Goal: Information Seeking & Learning: Learn about a topic

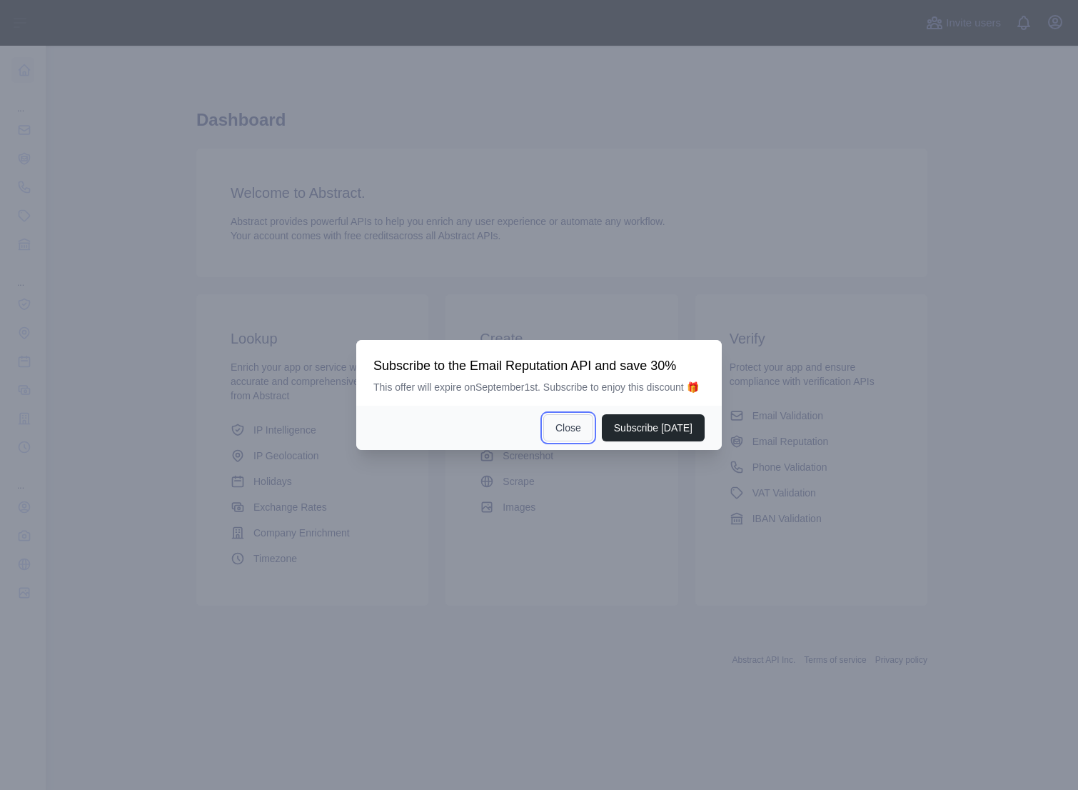
click at [573, 437] on button "Close" at bounding box center [568, 427] width 50 height 27
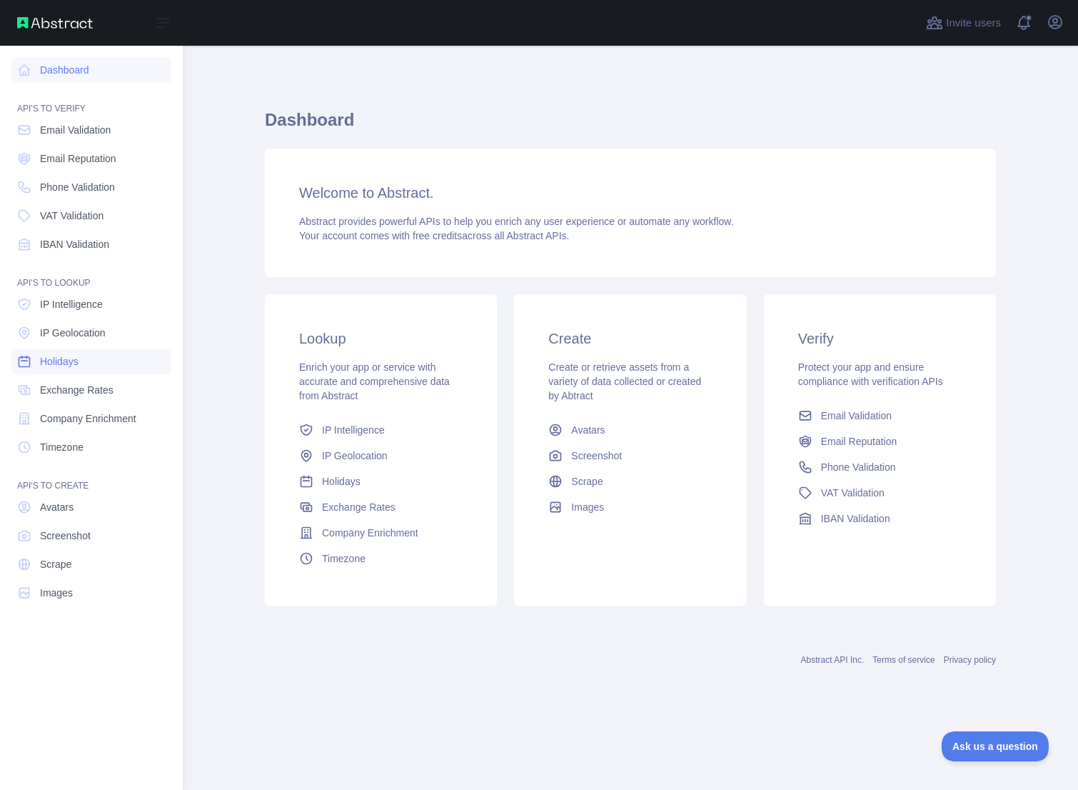
click at [124, 358] on link "Holidays" at bounding box center [91, 361] width 160 height 26
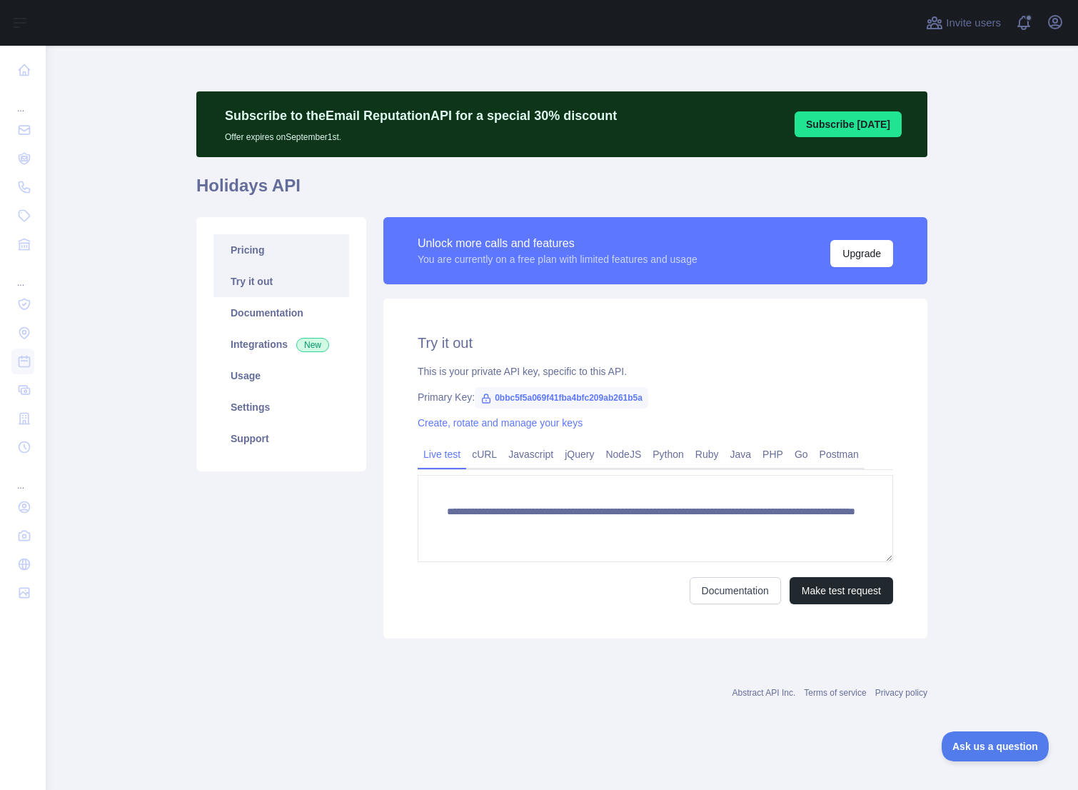
click at [282, 251] on link "Pricing" at bounding box center [281, 249] width 136 height 31
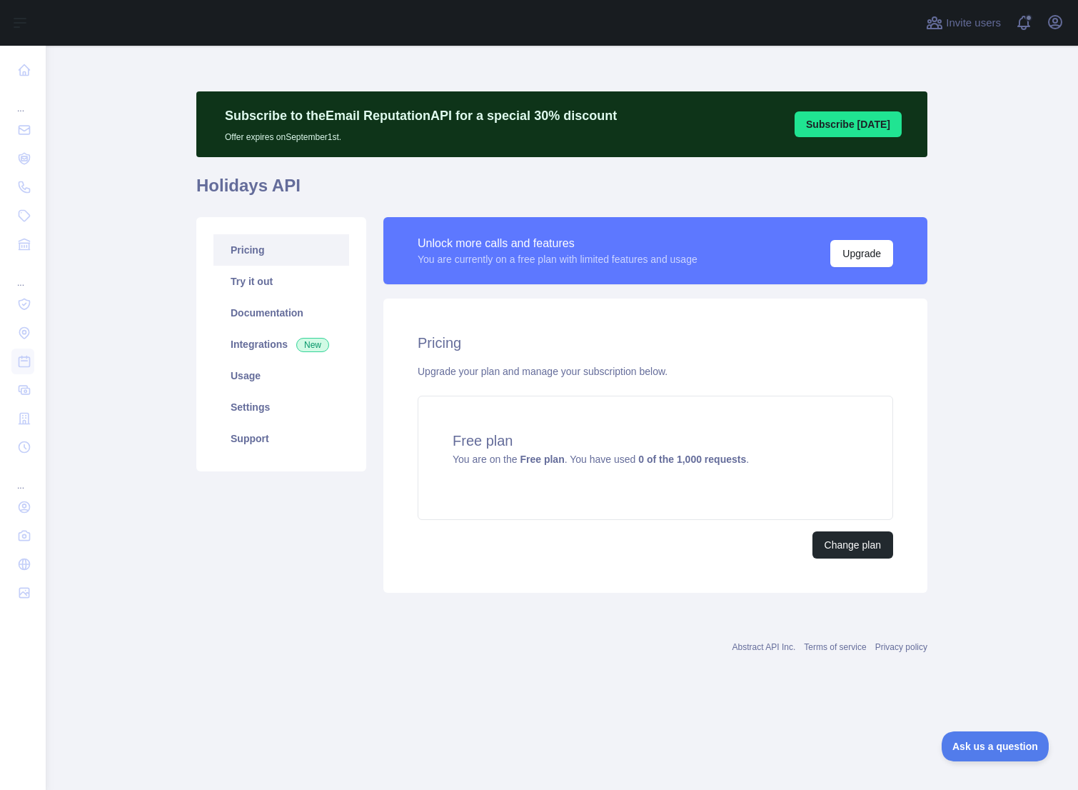
click at [777, 679] on div "Subscribe to the Email Reputation API for a special 30 % discount Offer expires…" at bounding box center [561, 372] width 731 height 652
drag, startPoint x: 645, startPoint y: 650, endPoint x: 1015, endPoint y: 647, distance: 370.5
click at [1015, 647] on main "Subscribe to the Email Reputation API for a special 30 % discount Offer expires…" at bounding box center [562, 418] width 1032 height 744
click at [745, 750] on main "Subscribe to the Email Reputation API for a special 30 % discount Offer expires…" at bounding box center [562, 418] width 1032 height 744
click at [620, 726] on main "Subscribe to the Email Reputation API for a special 30 % discount Offer expires…" at bounding box center [562, 418] width 1032 height 744
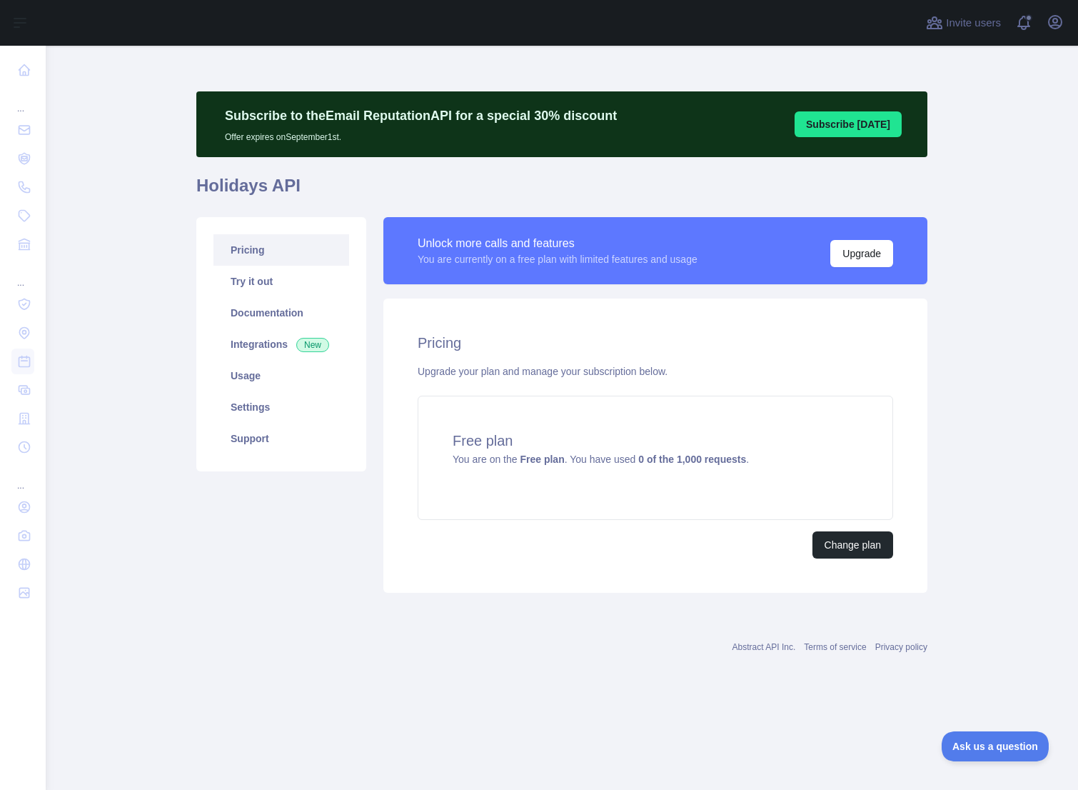
click at [620, 695] on div "Subscribe to the Email Reputation API for a special 30 % discount Offer expires…" at bounding box center [561, 372] width 731 height 652
drag, startPoint x: 697, startPoint y: 373, endPoint x: 400, endPoint y: 366, distance: 297.8
click at [400, 366] on div "Pricing Upgrade your plan and manage your subscription below. Free plan You are…" at bounding box center [655, 445] width 544 height 294
copy div "Upgrade your plan and manage your subscription below."
click at [508, 581] on div "Pricing Upgrade your plan and manage your subscription below. Free plan You are…" at bounding box center [655, 445] width 544 height 294
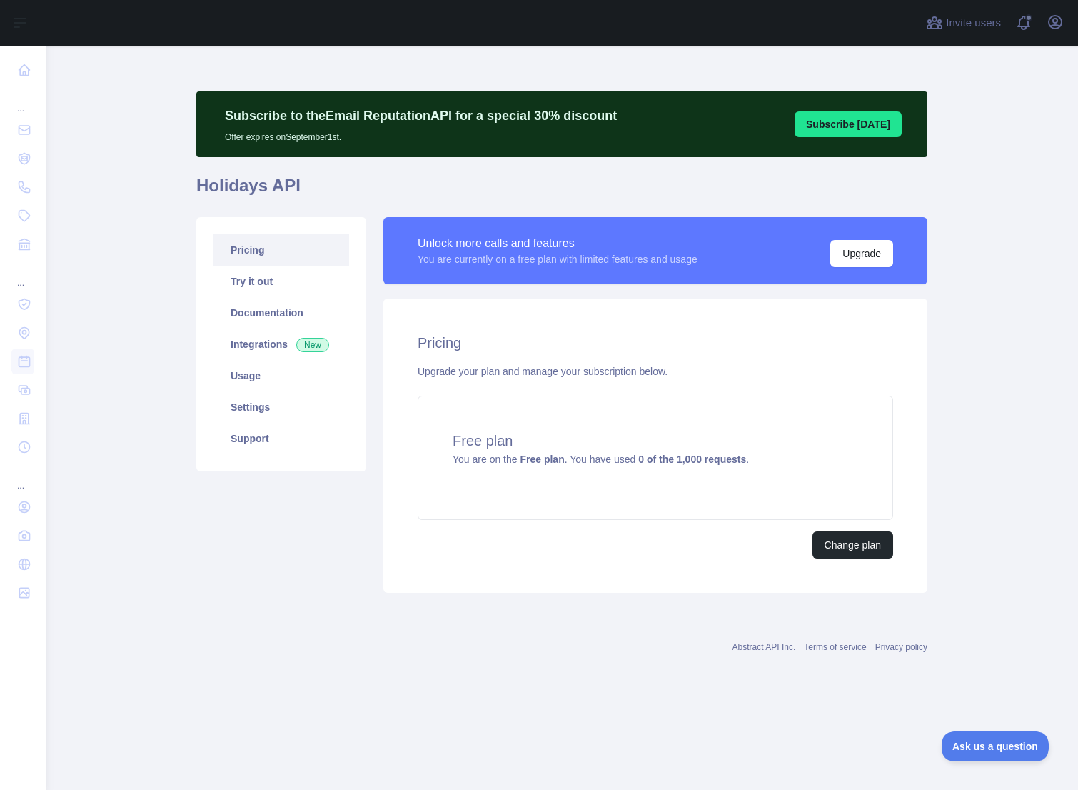
click at [825, 131] on button "Subscribe [DATE]" at bounding box center [848, 124] width 107 height 26
drag, startPoint x: 788, startPoint y: 458, endPoint x: 567, endPoint y: 460, distance: 221.3
click at [567, 460] on div "Free plan You are on the Free plan . You have used 0 of the 1,000 requests ." at bounding box center [655, 457] width 475 height 124
click at [302, 289] on link "Try it out" at bounding box center [281, 281] width 136 height 31
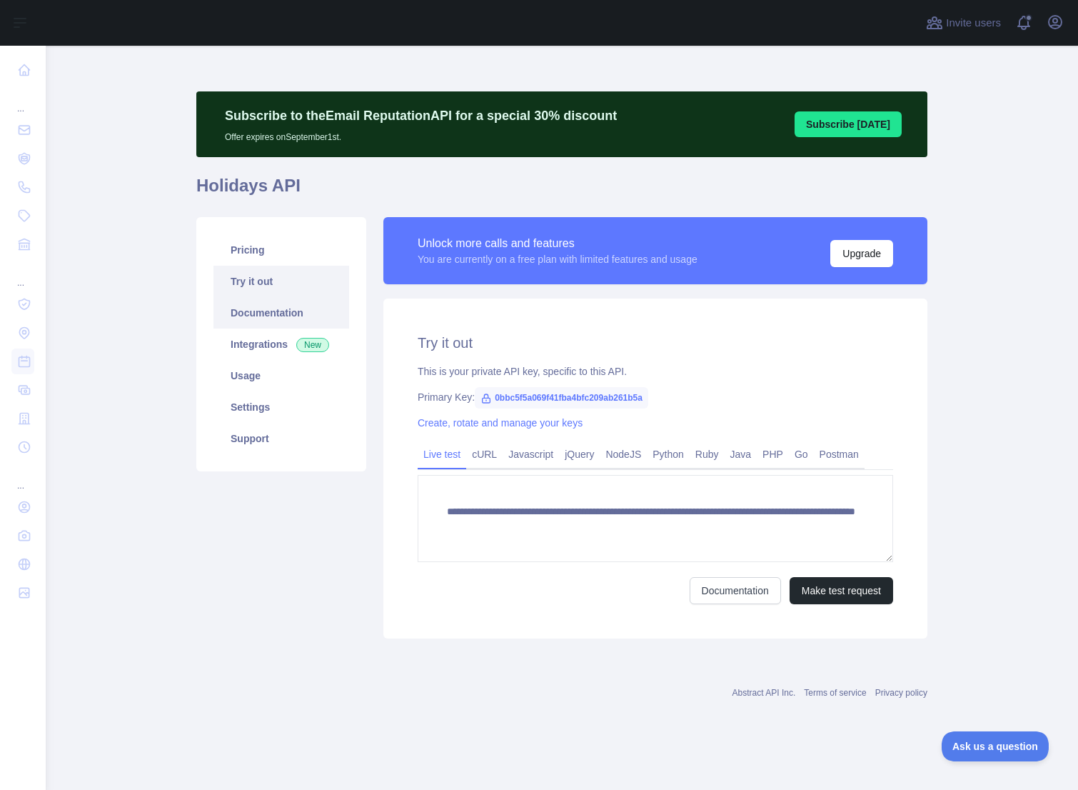
click at [298, 305] on link "Documentation" at bounding box center [281, 312] width 136 height 31
click at [258, 380] on link "Usage" at bounding box center [281, 375] width 136 height 31
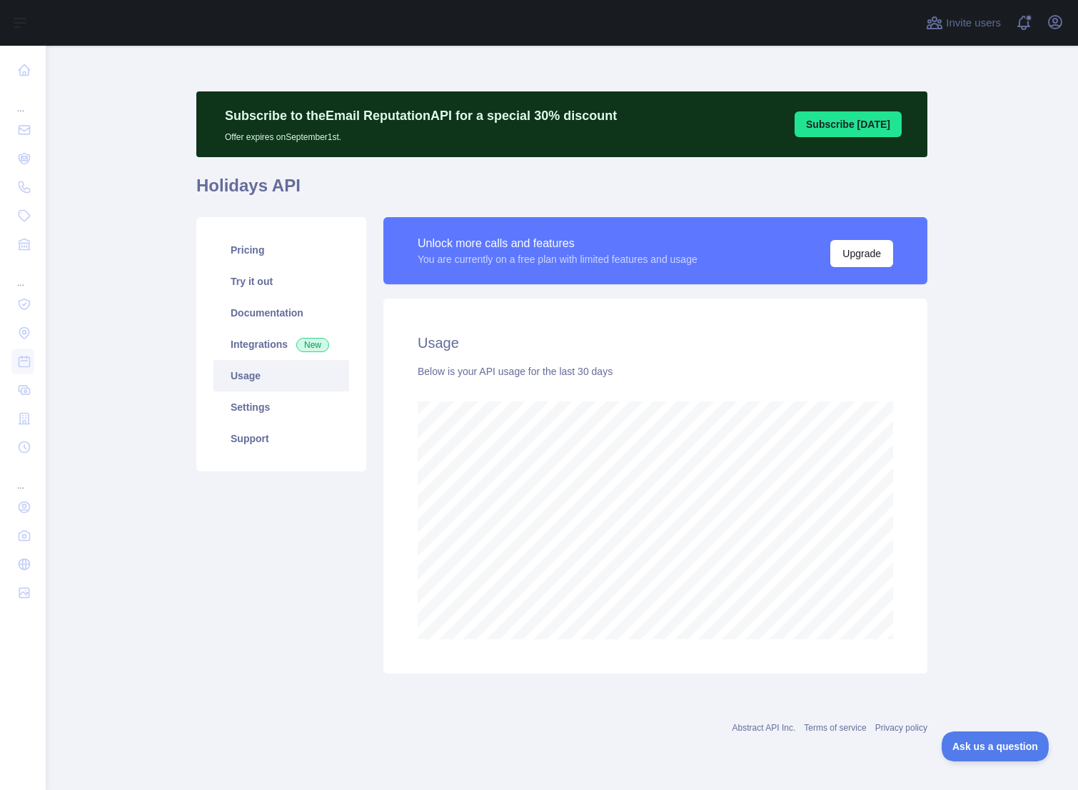
scroll to position [744, 1032]
click at [265, 350] on link "Integrations New" at bounding box center [281, 343] width 136 height 31
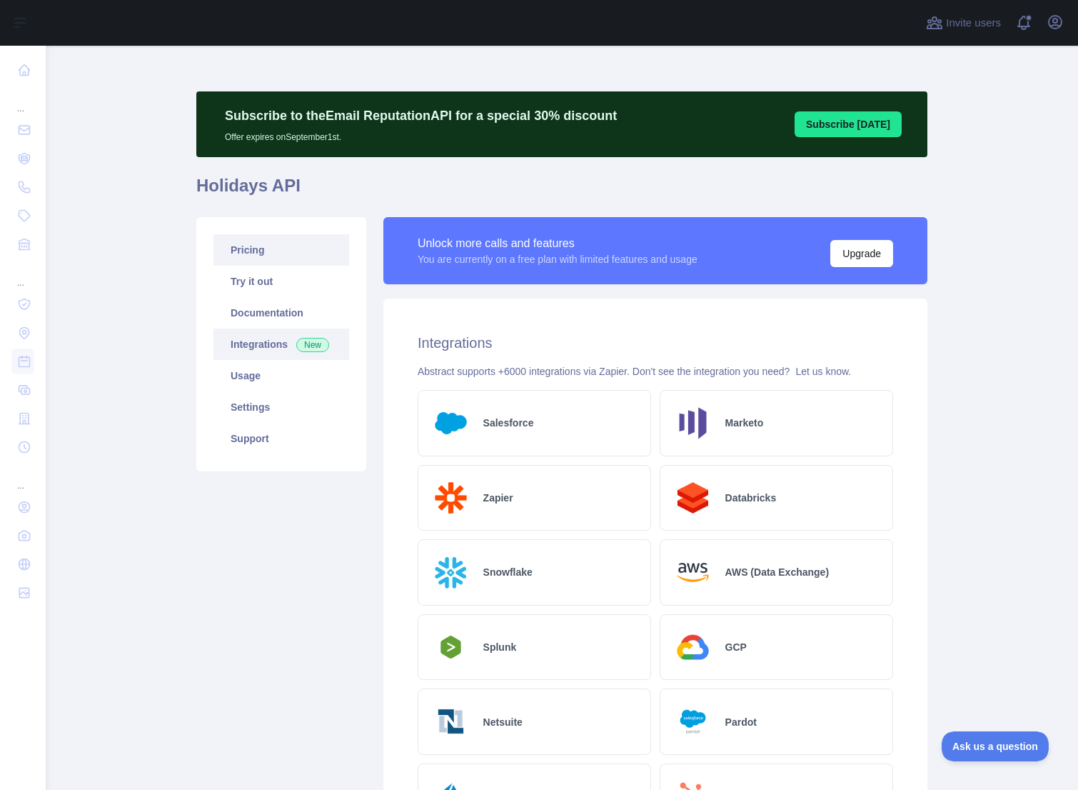
click at [277, 255] on link "Pricing" at bounding box center [281, 249] width 136 height 31
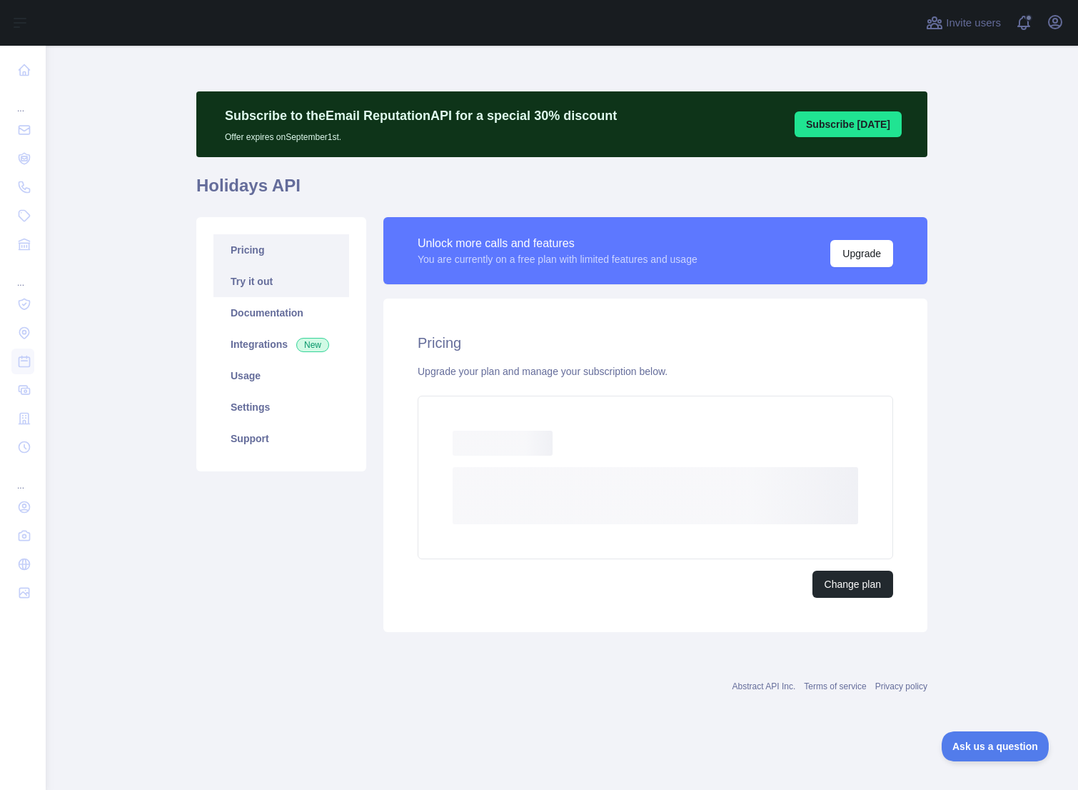
click at [291, 281] on link "Try it out" at bounding box center [281, 281] width 136 height 31
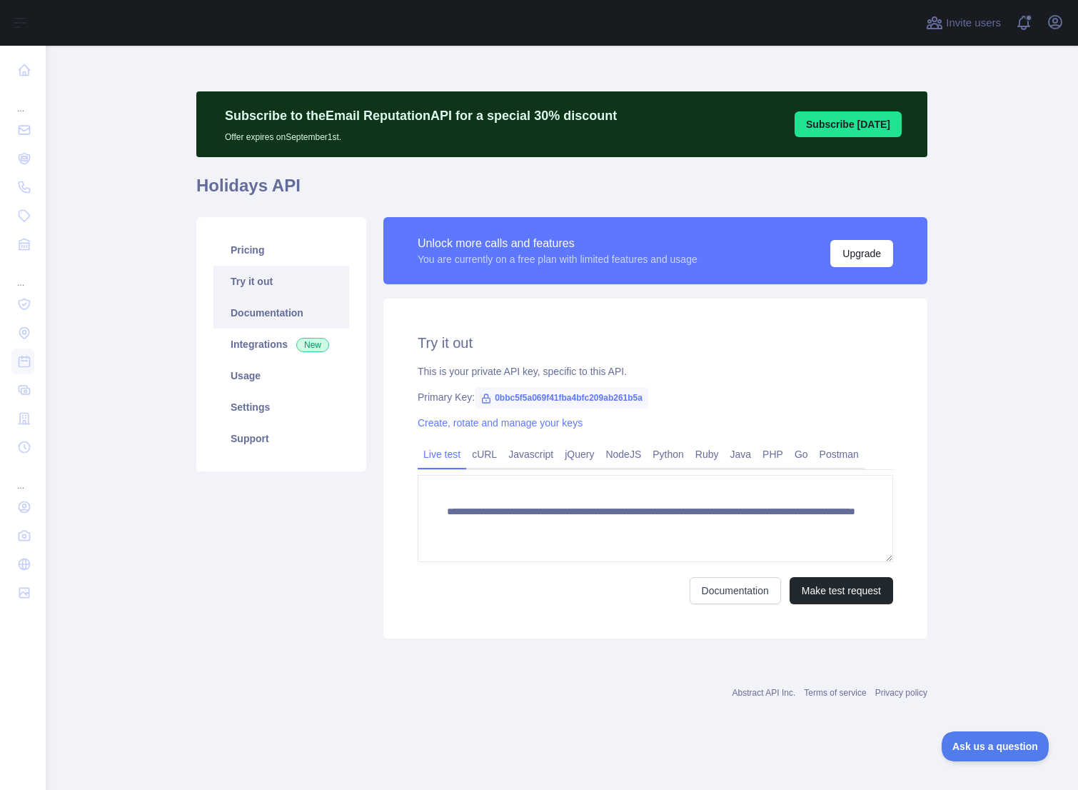
click at [283, 306] on link "Documentation" at bounding box center [281, 312] width 136 height 31
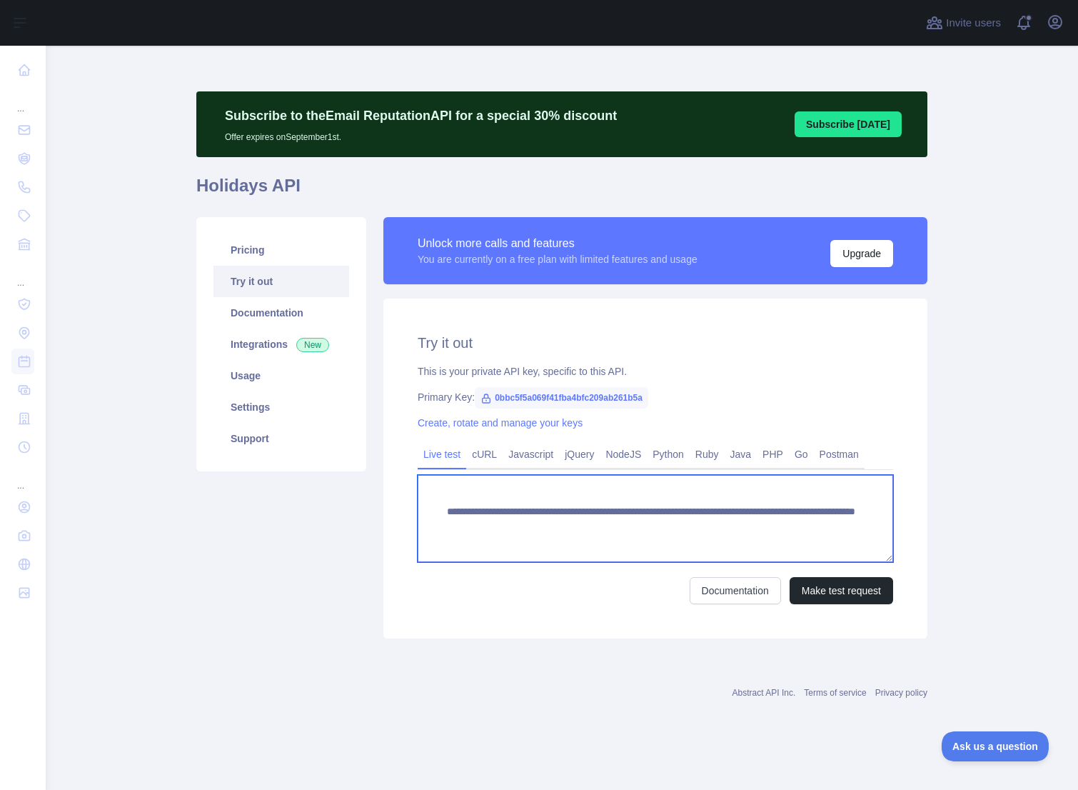
click at [517, 538] on textarea "**********" at bounding box center [655, 518] width 475 height 87
drag, startPoint x: 489, startPoint y: 528, endPoint x: 550, endPoint y: 525, distance: 61.4
click at [550, 525] on textarea "**********" at bounding box center [655, 518] width 475 height 87
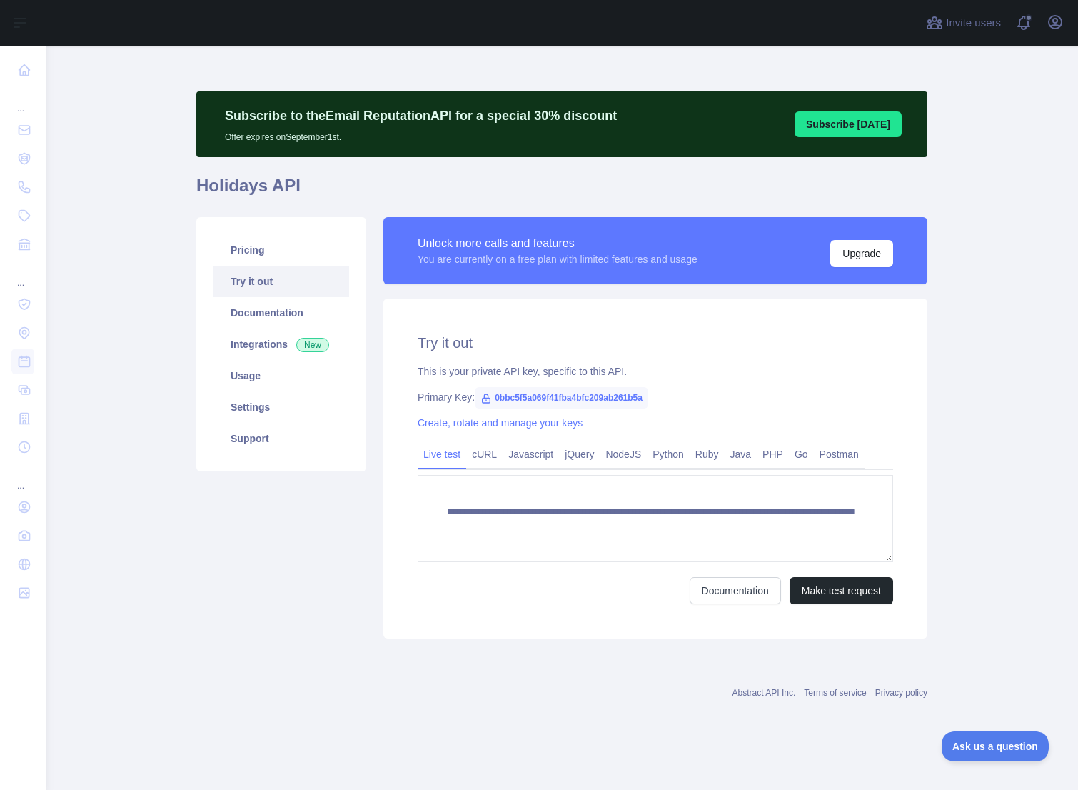
click at [512, 398] on span "0bbc5f5a069f41fba4bfc209ab261b5a" at bounding box center [561, 397] width 173 height 21
click at [535, 397] on span "0bbc5f5a069f41fba4bfc209ab261b5a" at bounding box center [561, 397] width 173 height 21
copy span "0bbc5f5a069f41fba4bfc209ab261b5a"
click at [248, 318] on link "Documentation" at bounding box center [281, 312] width 136 height 31
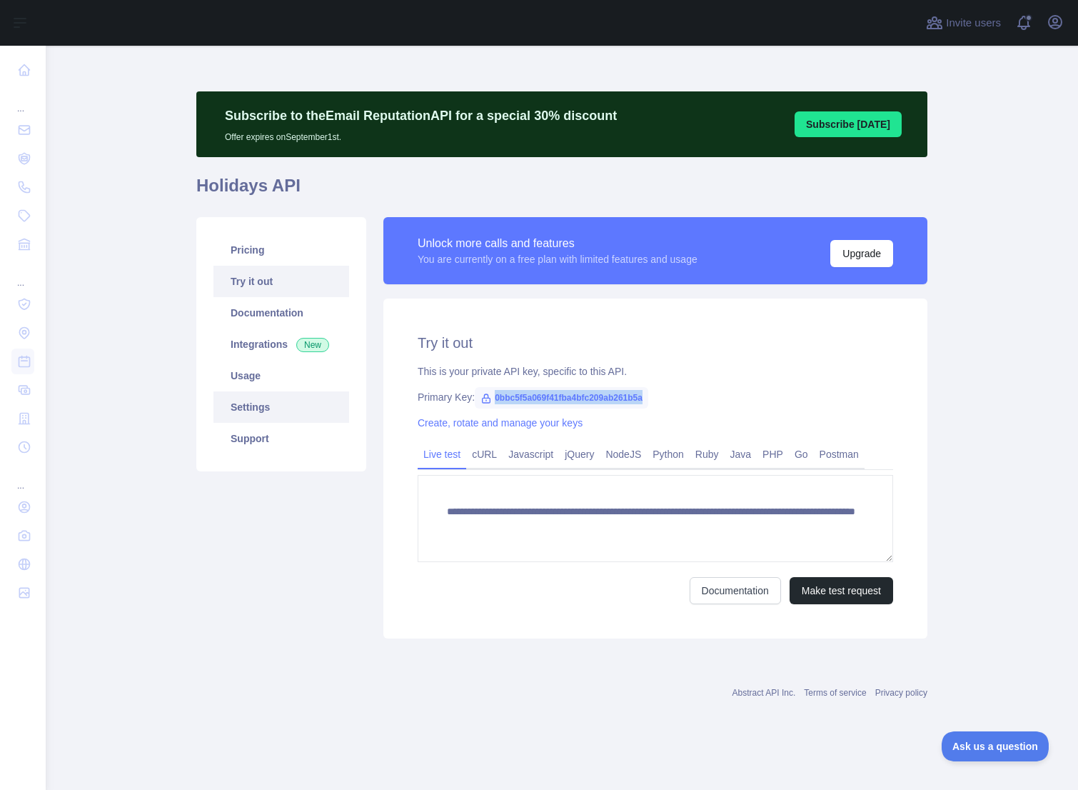
click at [283, 402] on link "Settings" at bounding box center [281, 406] width 136 height 31
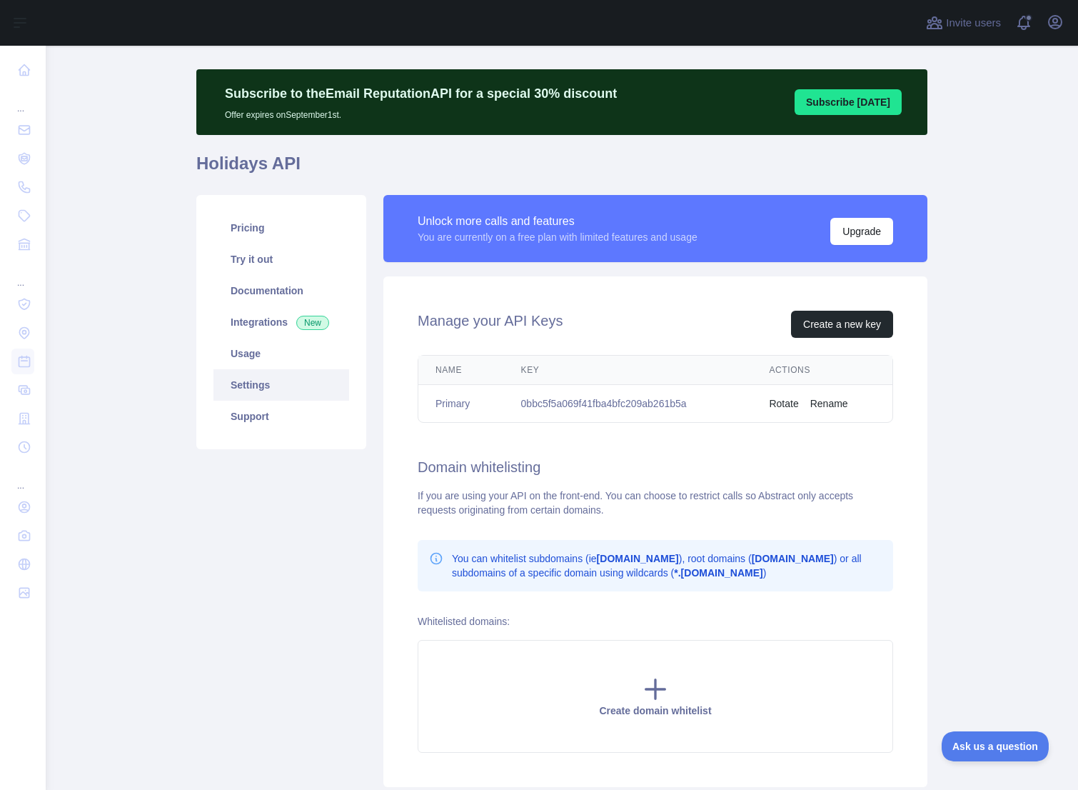
scroll to position [58, 0]
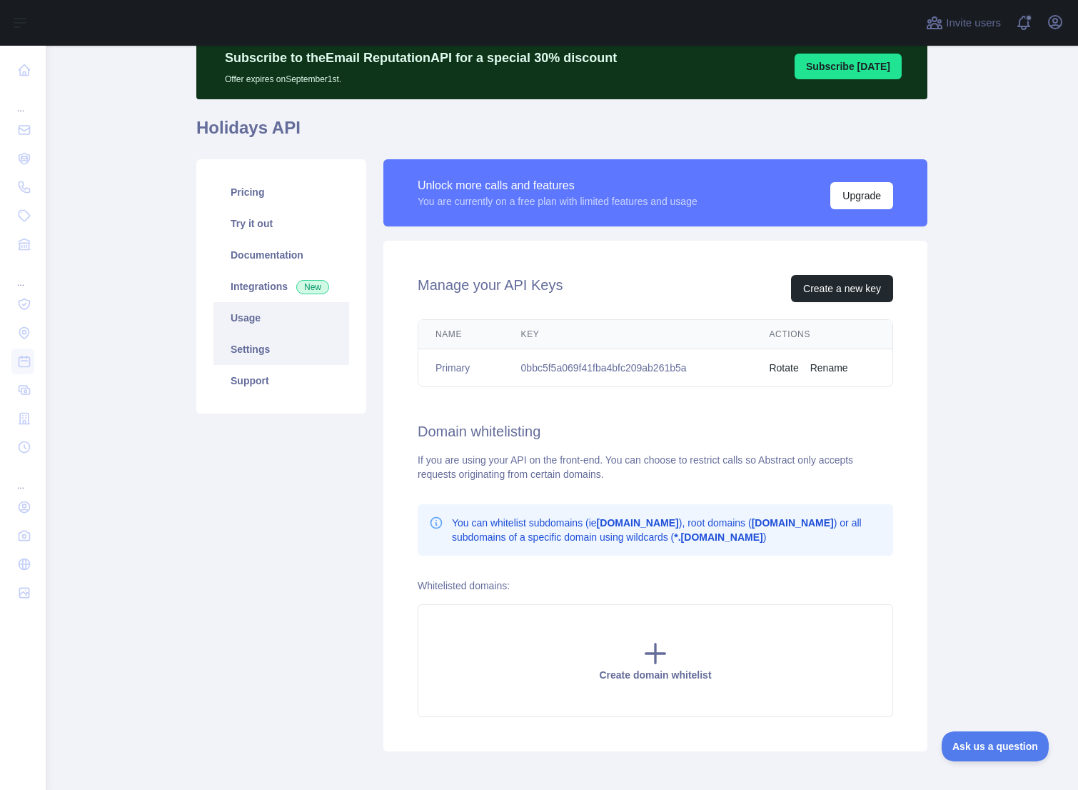
click at [273, 312] on link "Usage" at bounding box center [281, 317] width 136 height 31
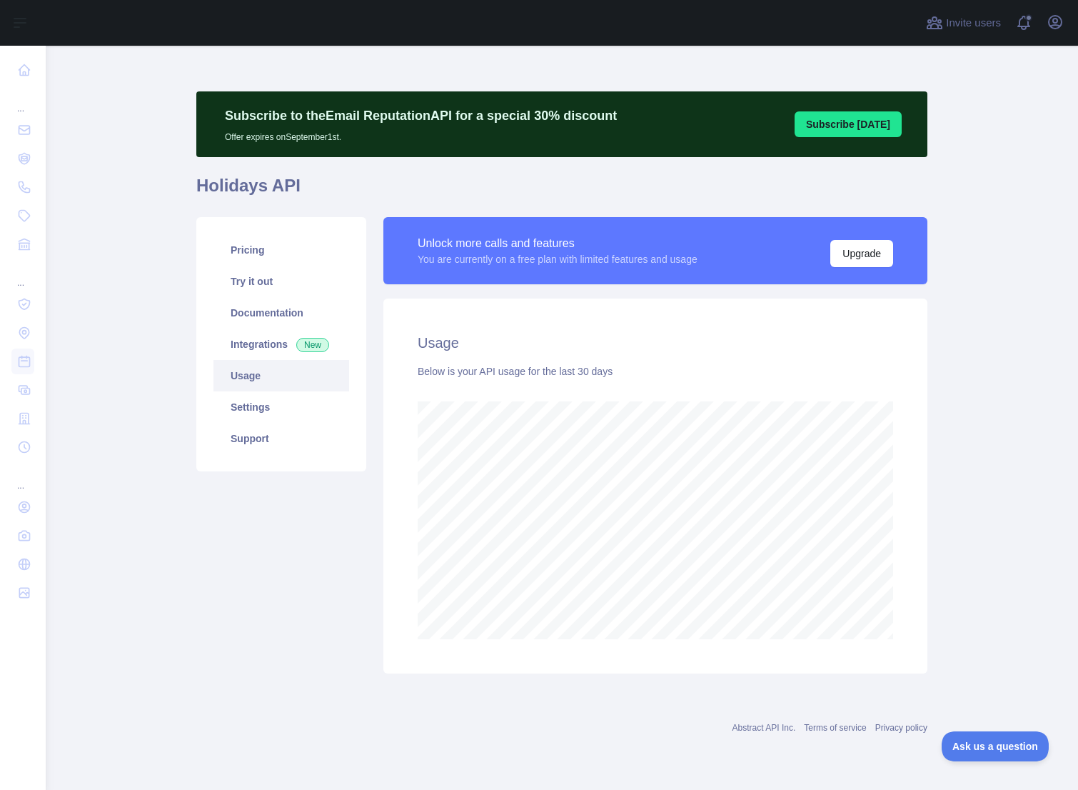
scroll to position [744, 1032]
click at [266, 251] on link "Pricing" at bounding box center [281, 249] width 136 height 31
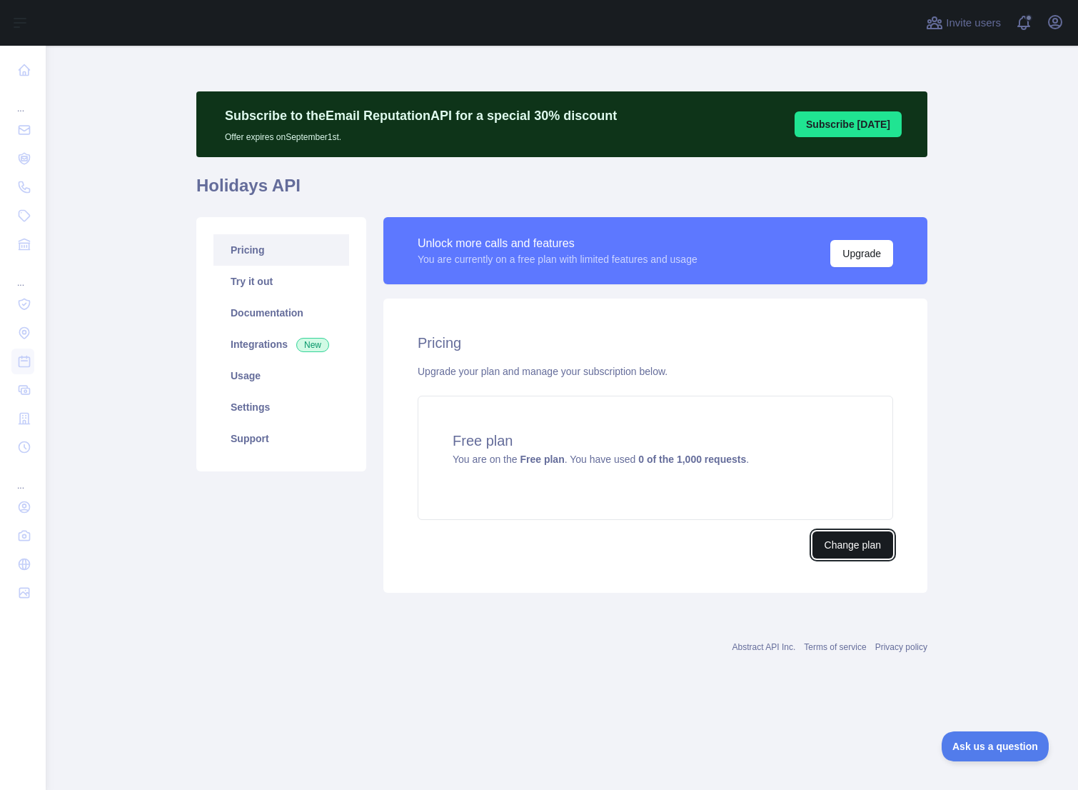
click at [832, 543] on button "Change plan" at bounding box center [852, 544] width 81 height 27
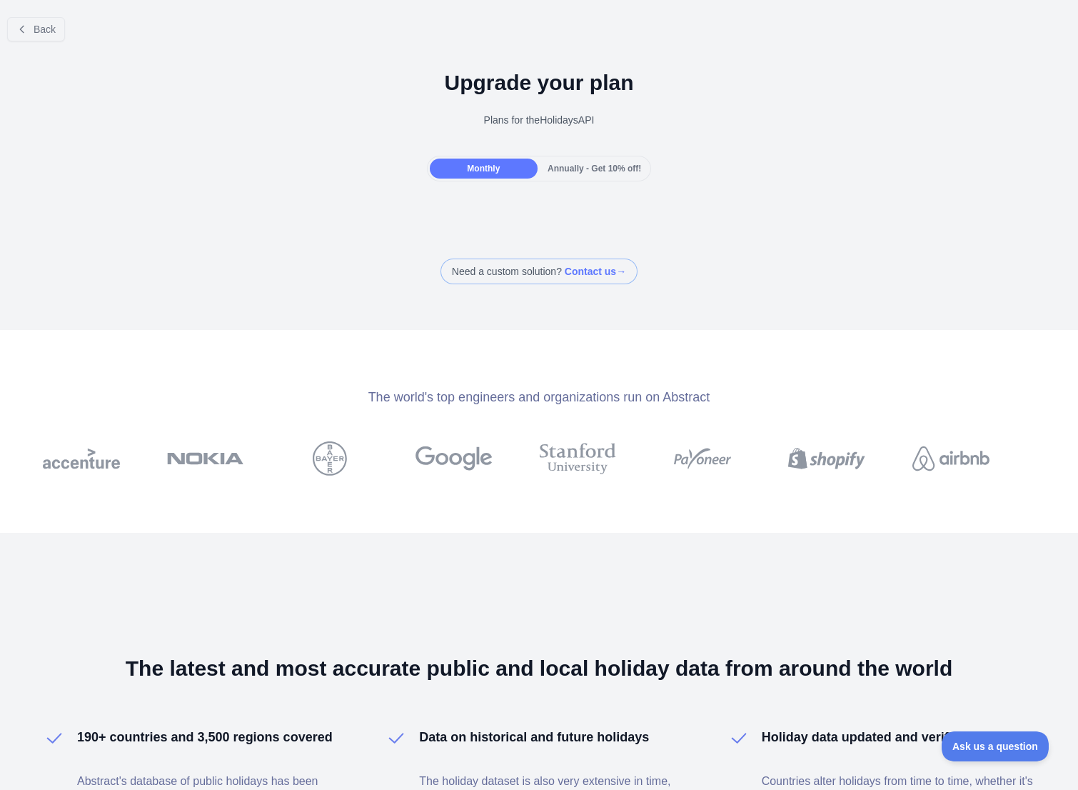
click at [578, 171] on span "Annually - Get 10% off!" at bounding box center [595, 168] width 94 height 10
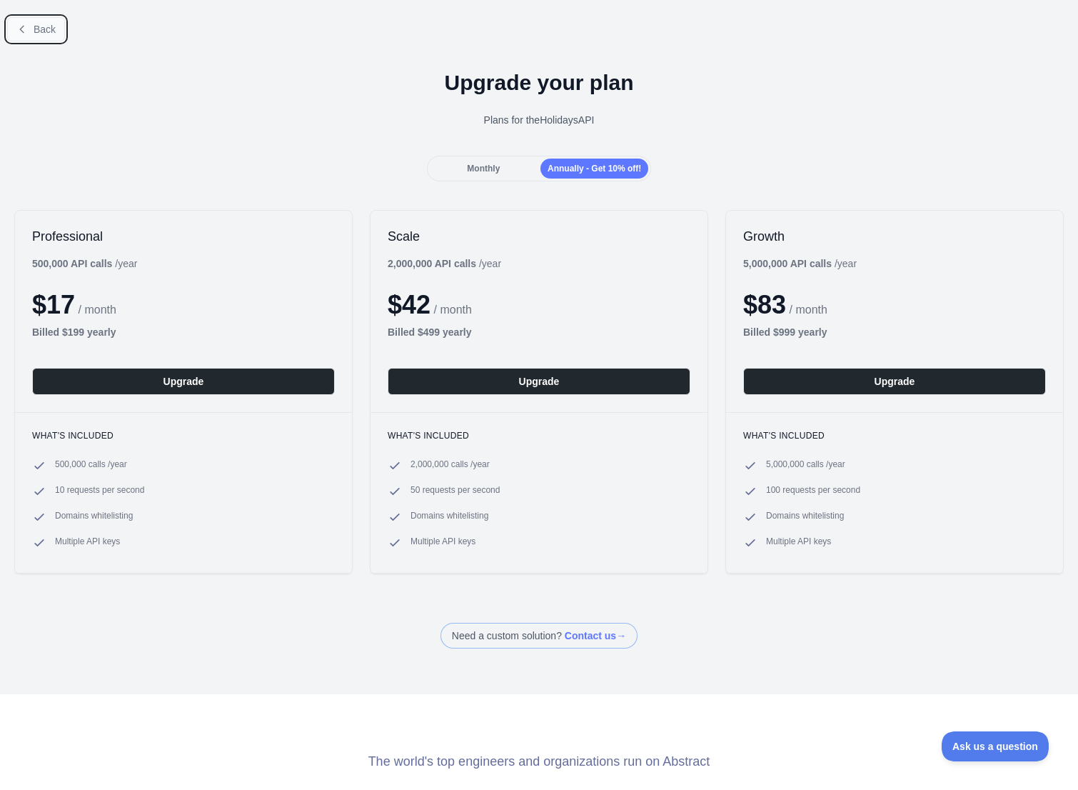
click at [33, 36] on button "Back" at bounding box center [36, 29] width 58 height 24
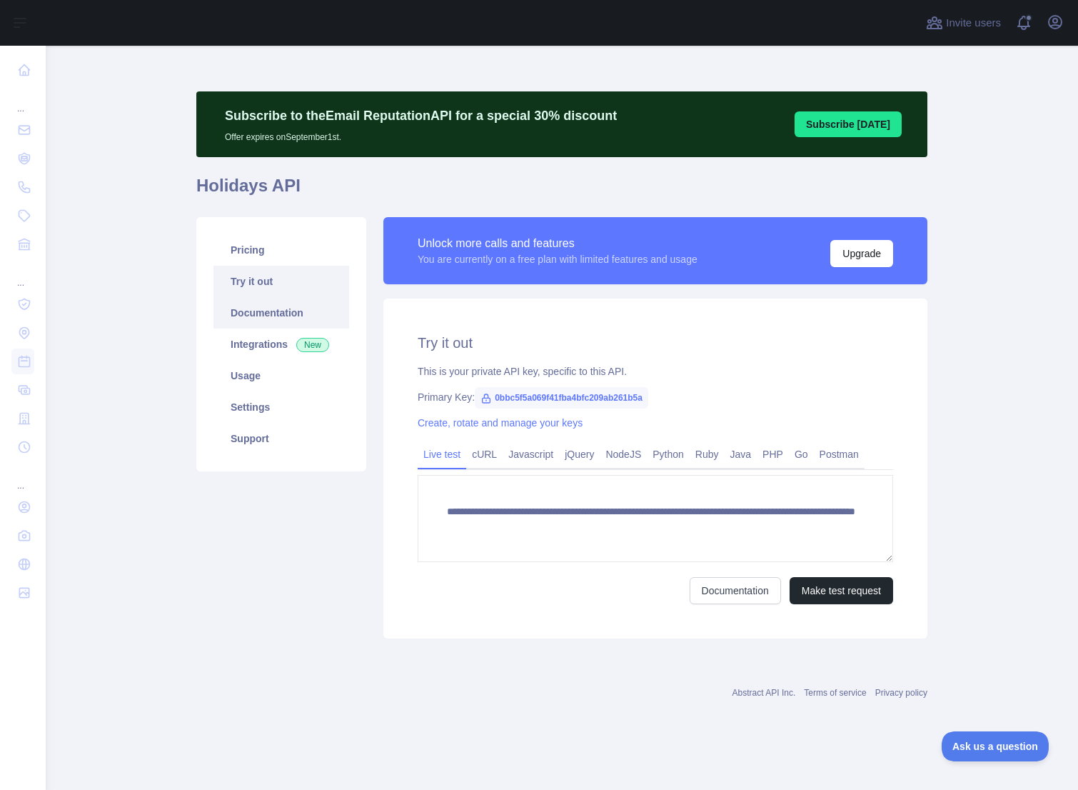
click at [296, 323] on link "Documentation" at bounding box center [281, 312] width 136 height 31
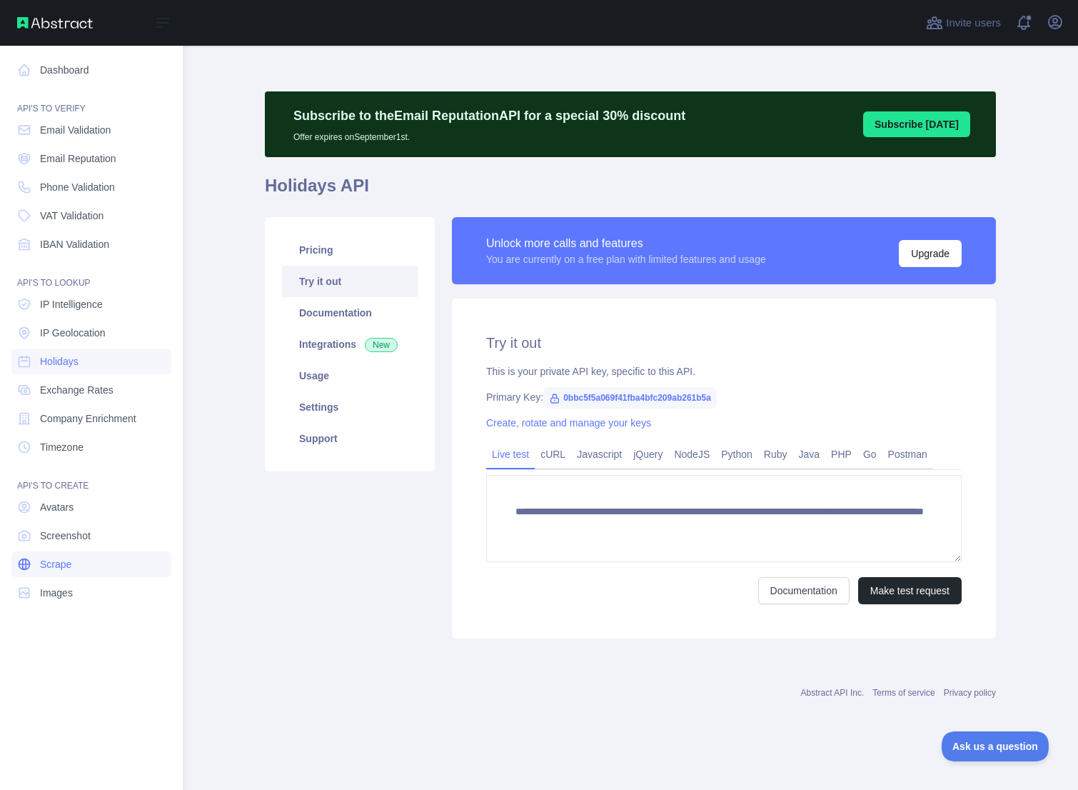
click at [90, 570] on link "Scrape" at bounding box center [91, 564] width 160 height 26
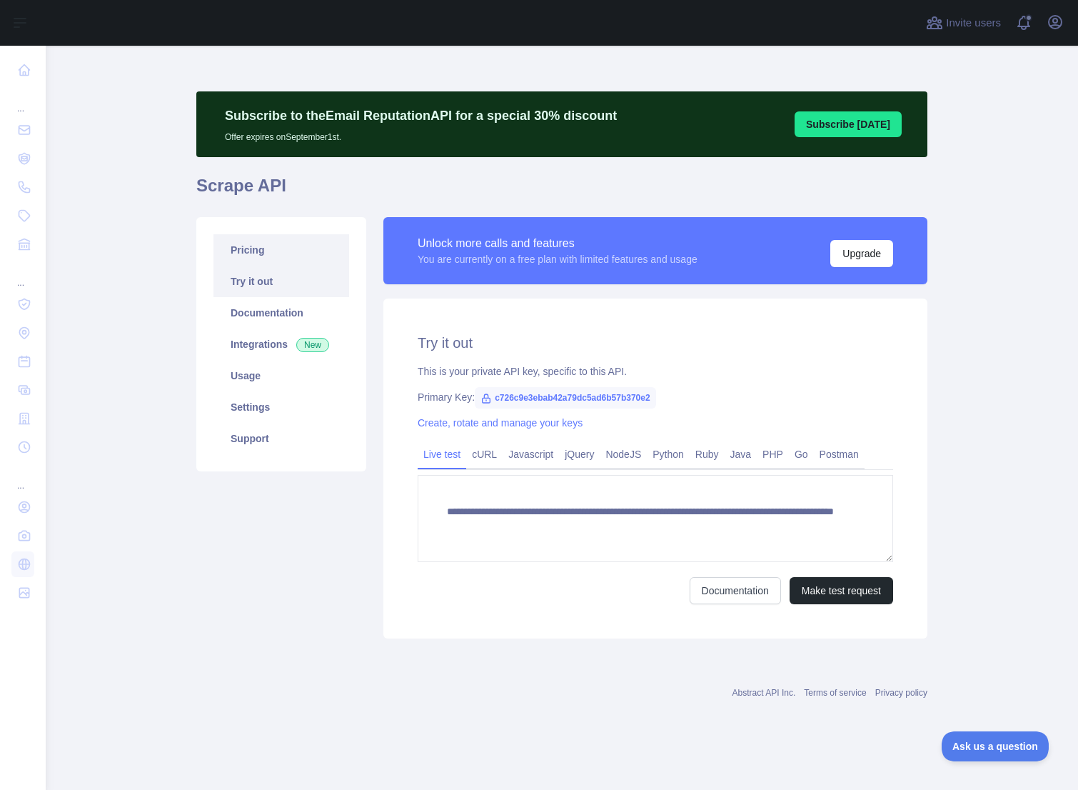
click at [290, 260] on link "Pricing" at bounding box center [281, 249] width 136 height 31
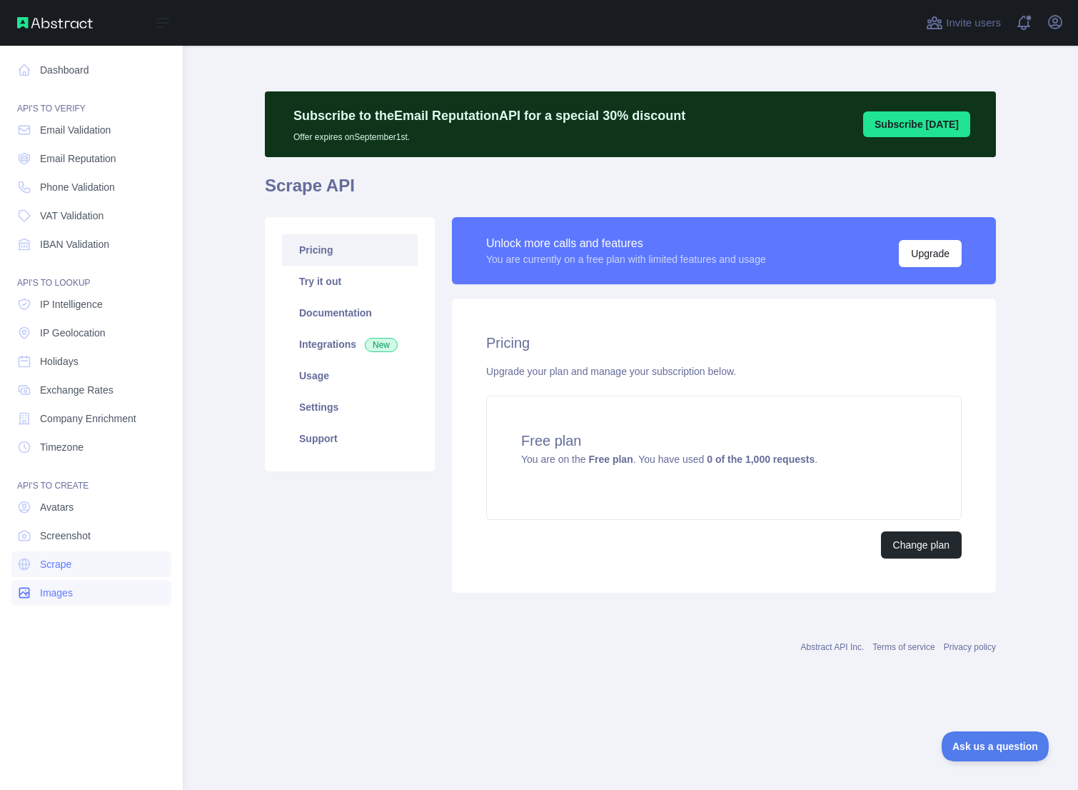
click at [85, 591] on link "Images" at bounding box center [91, 593] width 160 height 26
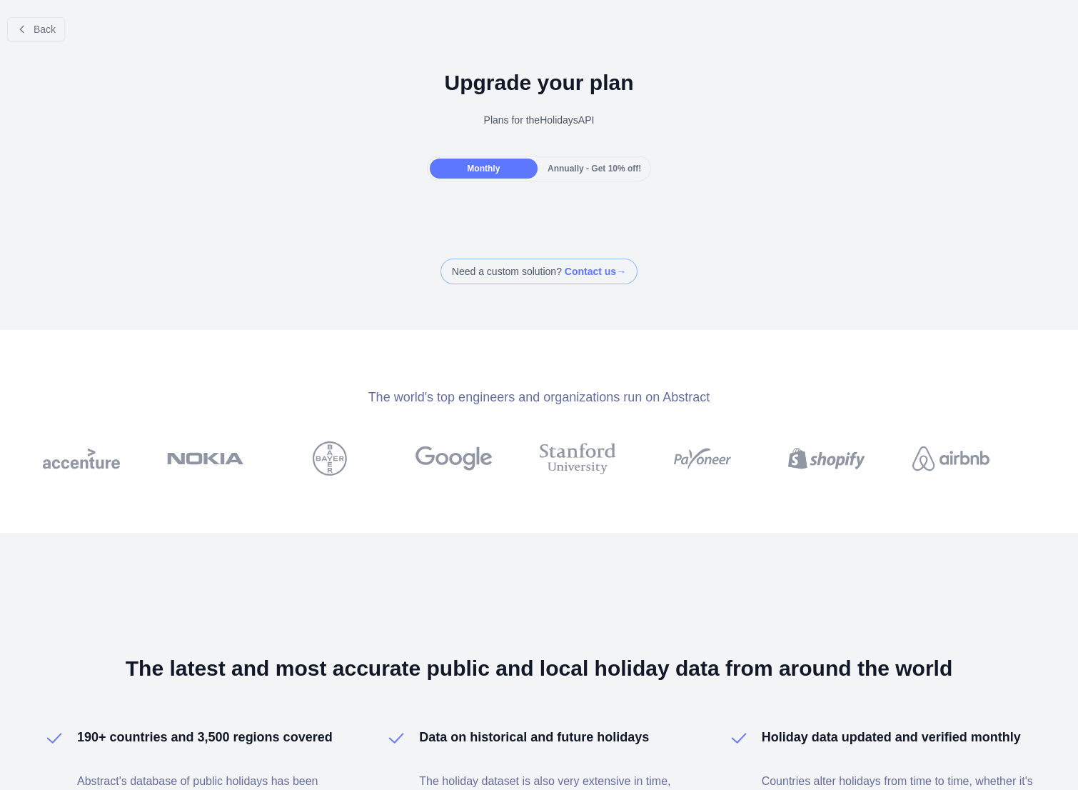
click at [23, 30] on div at bounding box center [539, 395] width 1078 height 790
click at [25, 29] on icon at bounding box center [21, 29] width 11 height 11
